Goal: Task Accomplishment & Management: Manage account settings

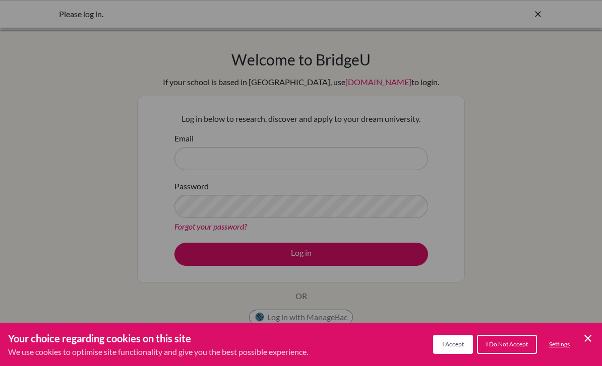
scroll to position [66, 0]
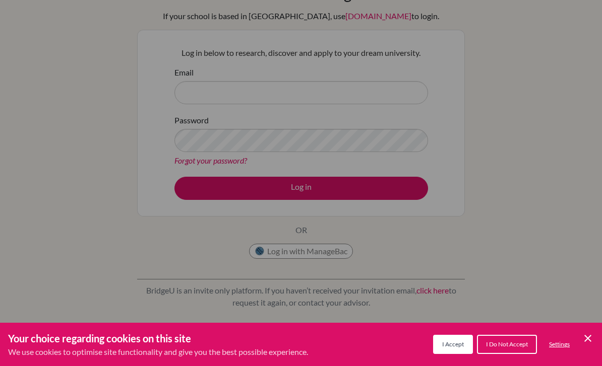
click at [457, 347] on span "I Accept" at bounding box center [453, 345] width 22 height 8
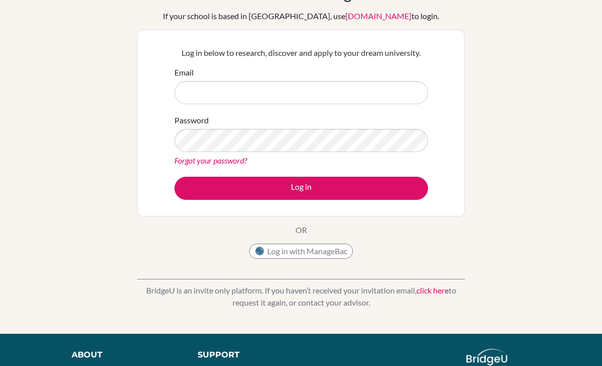
click at [443, 206] on div "Log in below to research, discover and apply to your dream university. Email Pa…" at bounding box center [301, 123] width 328 height 187
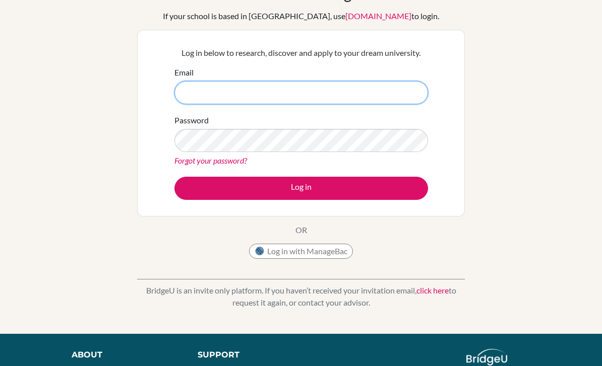
click at [369, 95] on input "Email" at bounding box center [301, 92] width 254 height 23
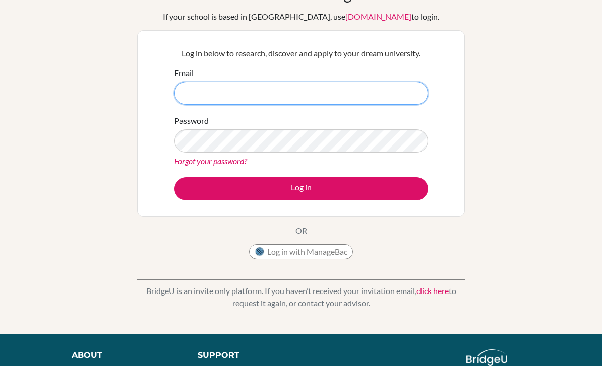
type input "[EMAIL_ADDRESS][DOMAIN_NAME]"
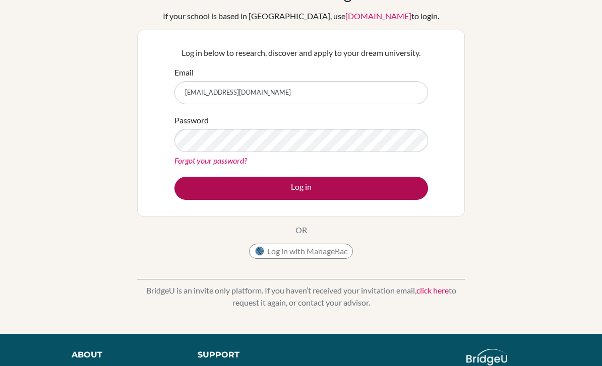
scroll to position [66, 0]
click at [362, 188] on button "Log in" at bounding box center [301, 188] width 254 height 23
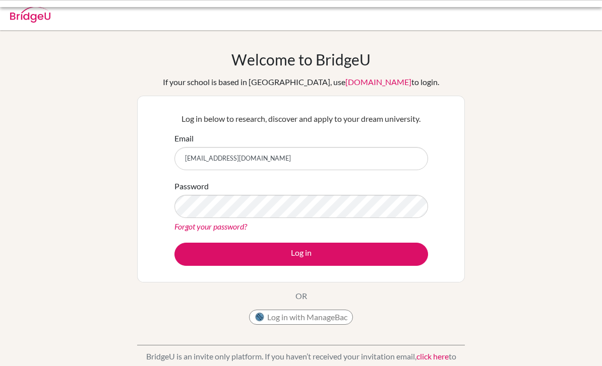
scroll to position [66, 0]
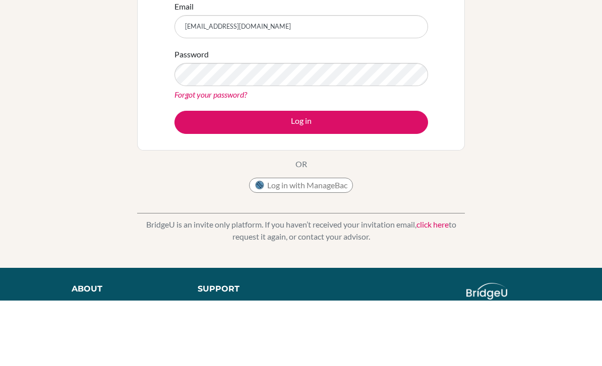
click at [301, 188] on button "Log in" at bounding box center [301, 188] width 254 height 23
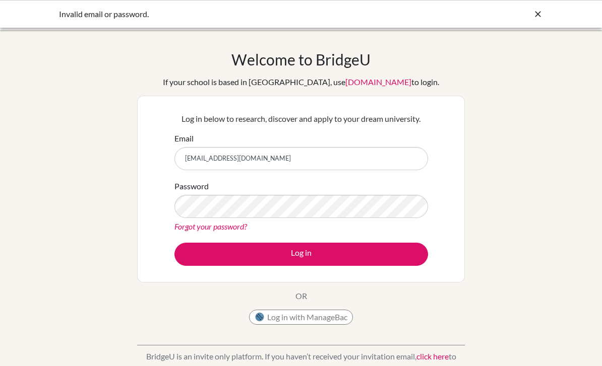
click at [519, 151] on div "Welcome to [GEOGRAPHIC_DATA] If your school is based in [GEOGRAPHIC_DATA], use …" at bounding box center [301, 215] width 602 height 330
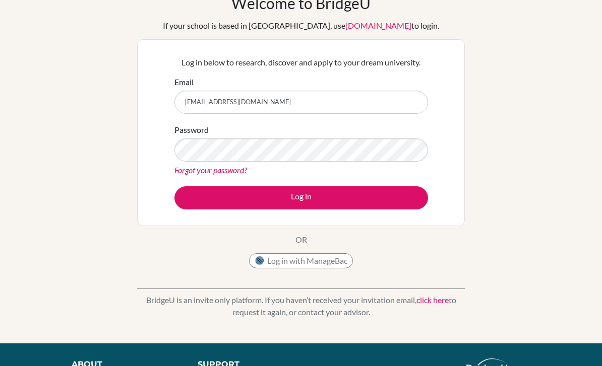
scroll to position [57, 0]
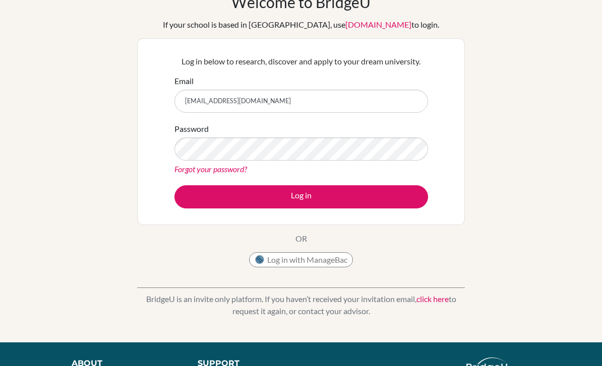
click at [200, 173] on link "Forgot your password?" at bounding box center [210, 169] width 73 height 10
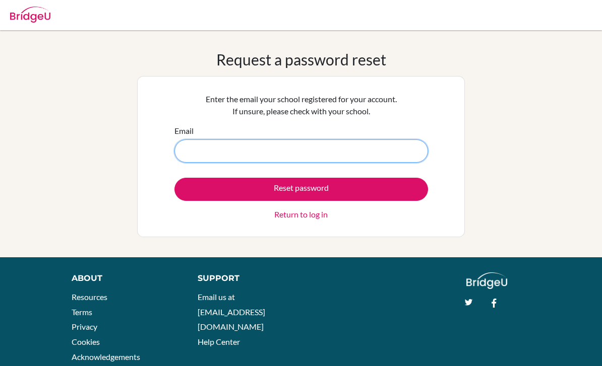
type input "[EMAIL_ADDRESS][DOMAIN_NAME]"
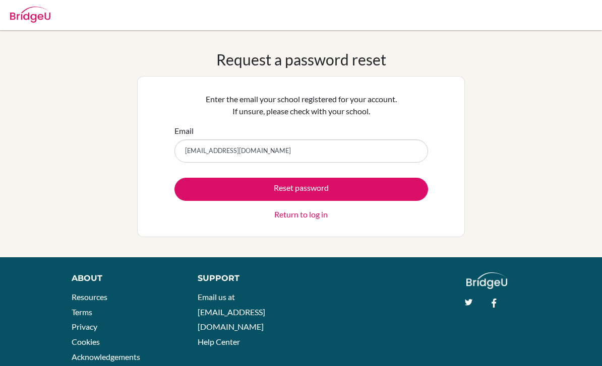
click at [351, 208] on div "Reset password Return to log in" at bounding box center [301, 199] width 254 height 43
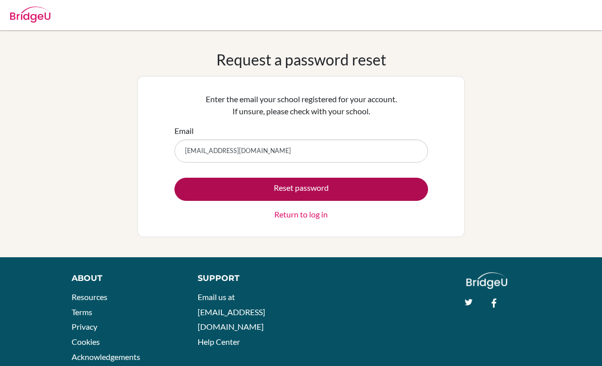
click at [357, 199] on button "Reset password" at bounding box center [301, 189] width 254 height 23
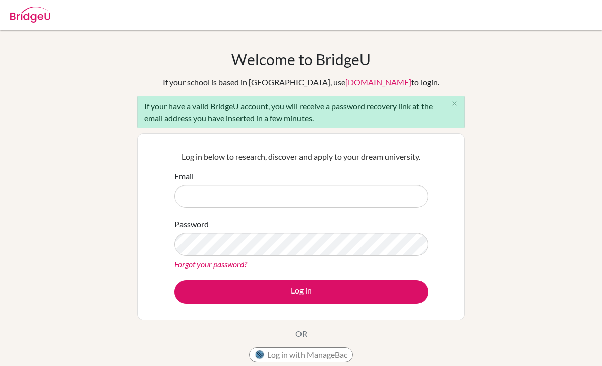
scroll to position [104, 0]
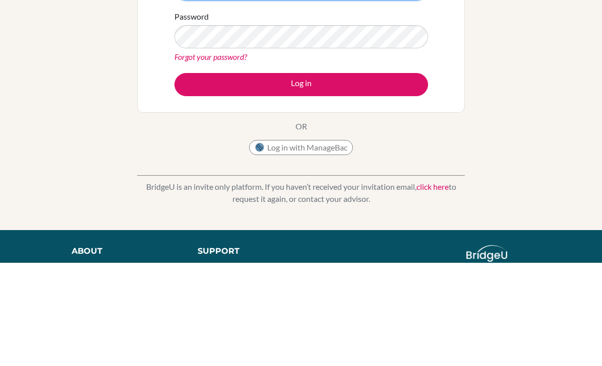
type input "fiorella_salame@menorsam.edu.ec"
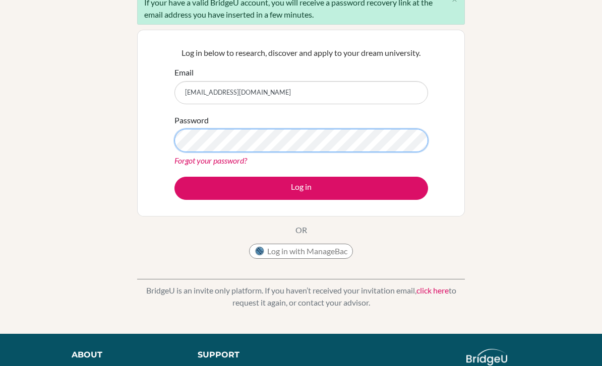
scroll to position [103, 0]
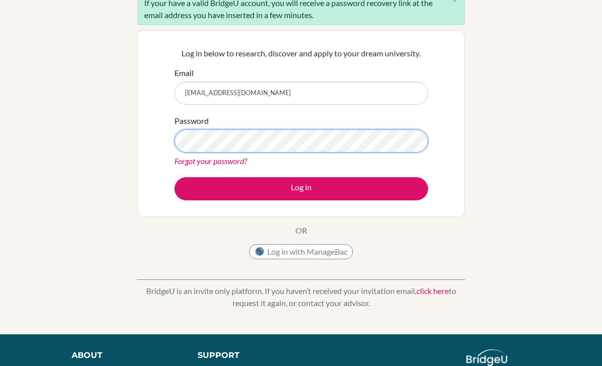
click at [131, 143] on div "Welcome to BridgeU If your school is based in China, use app.bridge-u.com.cn to…" at bounding box center [301, 130] width 602 height 367
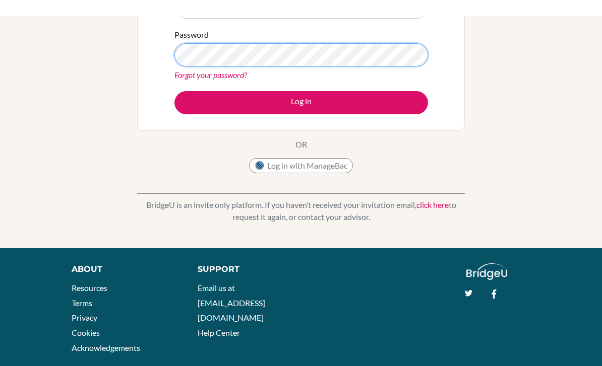
scroll to position [207, 0]
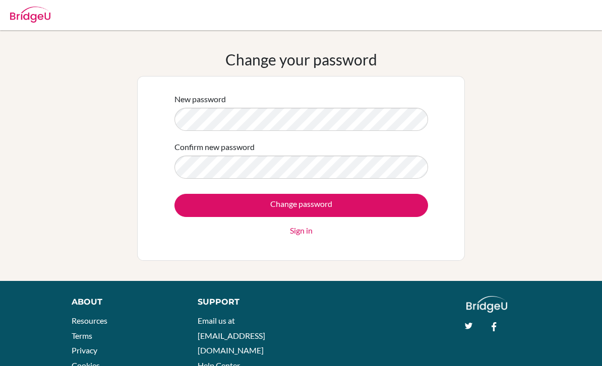
click at [589, 198] on div "Change your password New password Confirm new password Change password Sign in" at bounding box center [301, 155] width 602 height 211
click at [380, 138] on form "New password Confirm new password Change password Sign in" at bounding box center [301, 165] width 254 height 144
click at [379, 138] on form "New password Confirm new password Change password Sign in" at bounding box center [301, 165] width 254 height 144
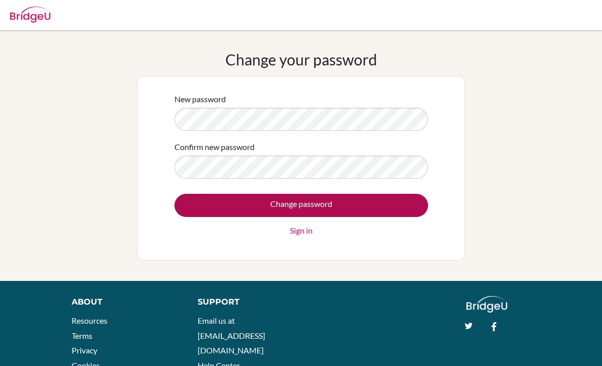
click at [407, 199] on input "Change password" at bounding box center [301, 205] width 254 height 23
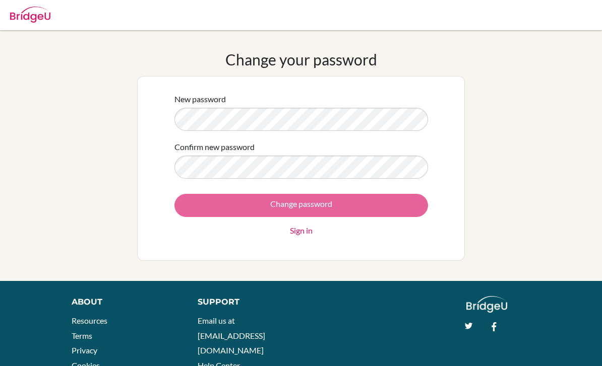
click at [283, 216] on div "Change password Sign in" at bounding box center [301, 215] width 254 height 43
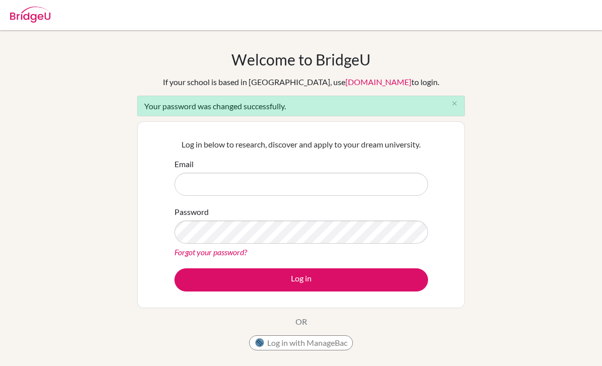
scroll to position [92, 0]
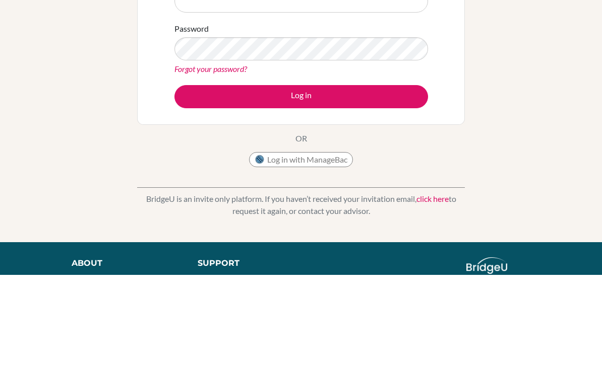
click at [353, 89] on input "Email" at bounding box center [301, 92] width 254 height 23
click at [353, 92] on input "Email" at bounding box center [301, 92] width 254 height 23
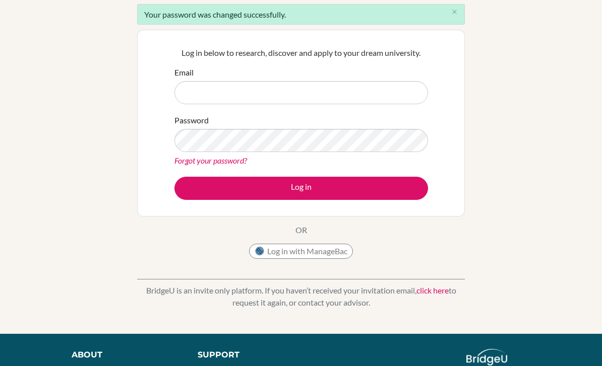
scroll to position [91, 0]
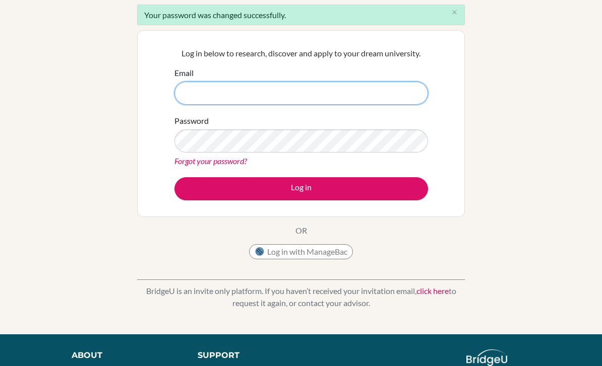
type input "[EMAIL_ADDRESS][DOMAIN_NAME]"
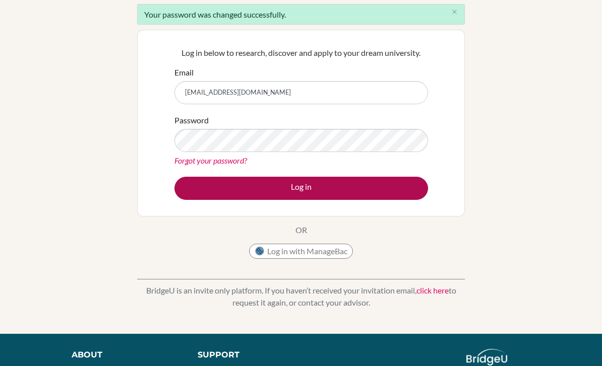
scroll to position [92, 0]
click at [270, 183] on button "Log in" at bounding box center [301, 188] width 254 height 23
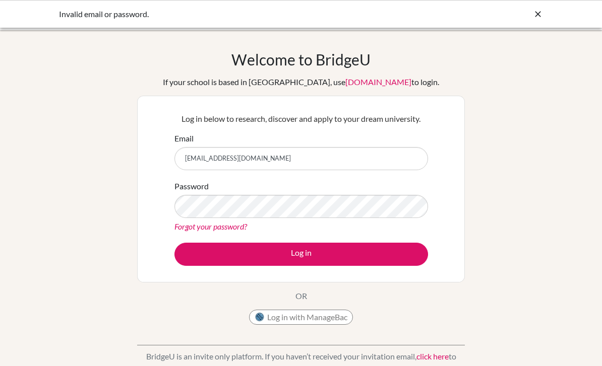
click at [364, 193] on div "Password Forgot your password?" at bounding box center [301, 206] width 254 height 52
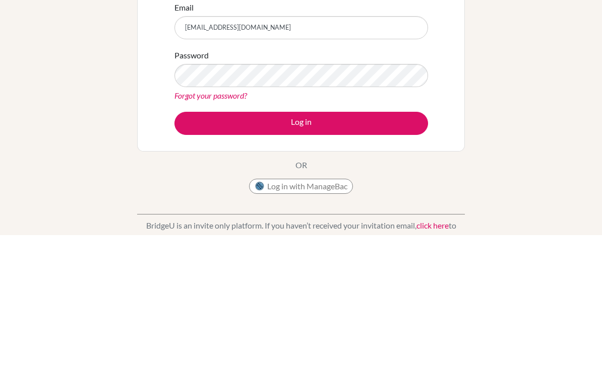
click at [388, 243] on button "Log in" at bounding box center [301, 254] width 254 height 23
